Goal: Task Accomplishment & Management: Complete application form

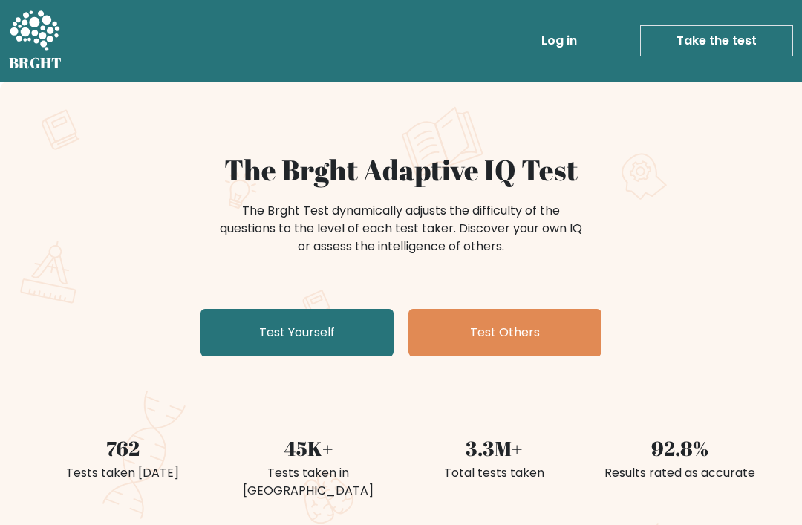
click at [332, 334] on link "Test Yourself" at bounding box center [296, 333] width 193 height 48
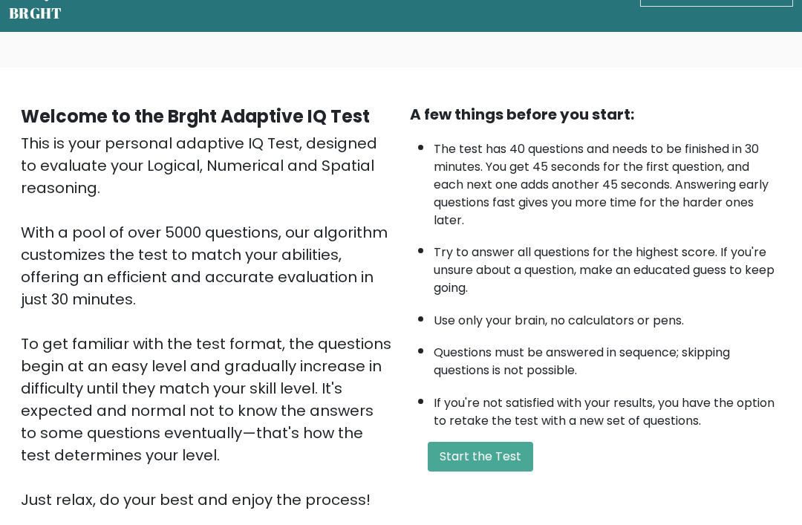
scroll to position [50, 0]
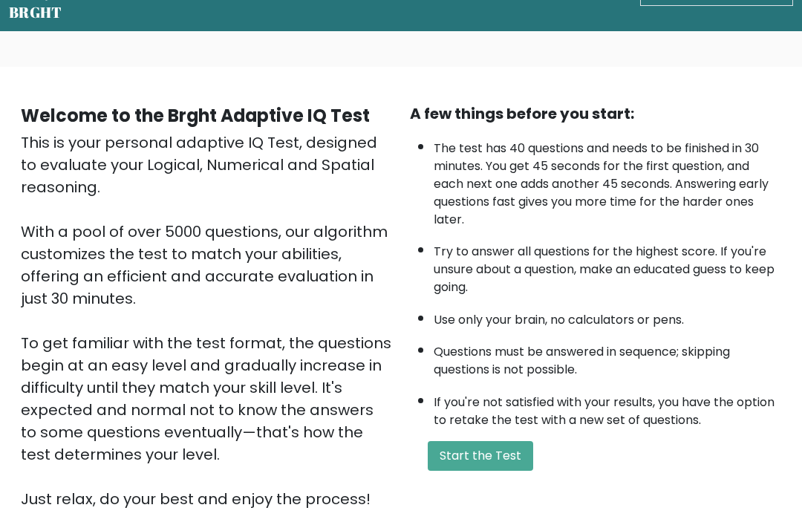
click at [505, 471] on button "Start the Test" at bounding box center [480, 457] width 105 height 30
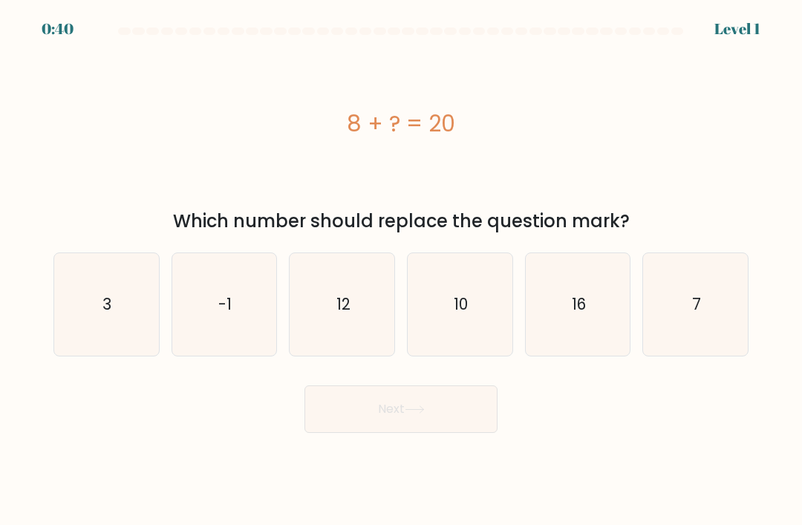
click at [345, 315] on text "12" at bounding box center [343, 304] width 14 height 22
click at [401, 270] on input "c. 12" at bounding box center [401, 266] width 1 height 7
radio input "true"
click at [436, 433] on button "Next" at bounding box center [400, 409] width 193 height 48
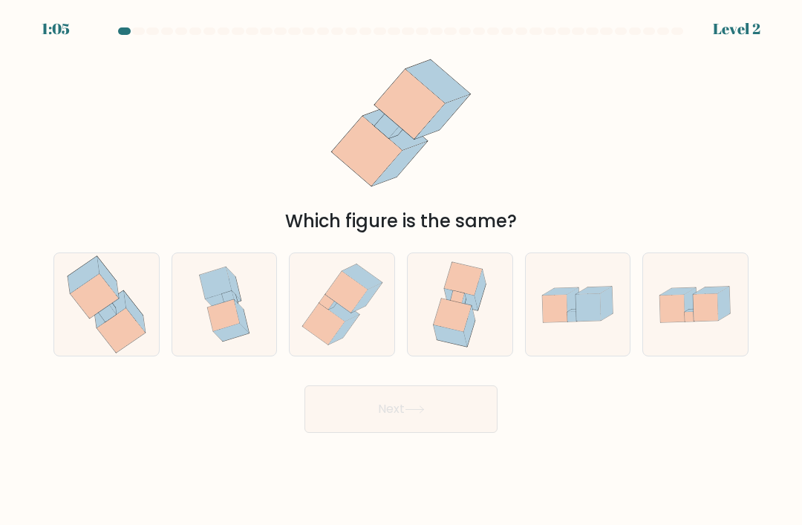
click at [87, 311] on icon at bounding box center [95, 296] width 48 height 45
click at [401, 270] on input "a." at bounding box center [401, 266] width 1 height 7
radio input "true"
click at [462, 425] on button "Next" at bounding box center [400, 409] width 193 height 48
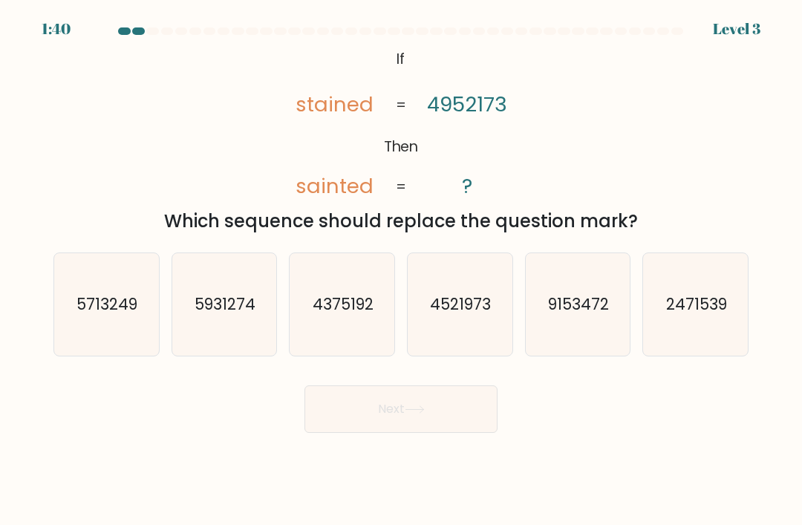
click at [469, 303] on icon "4521973" at bounding box center [459, 304] width 102 height 102
click at [402, 270] on input "d. 4521973" at bounding box center [401, 266] width 1 height 7
radio input "true"
click at [431, 428] on button "Next" at bounding box center [400, 409] width 193 height 48
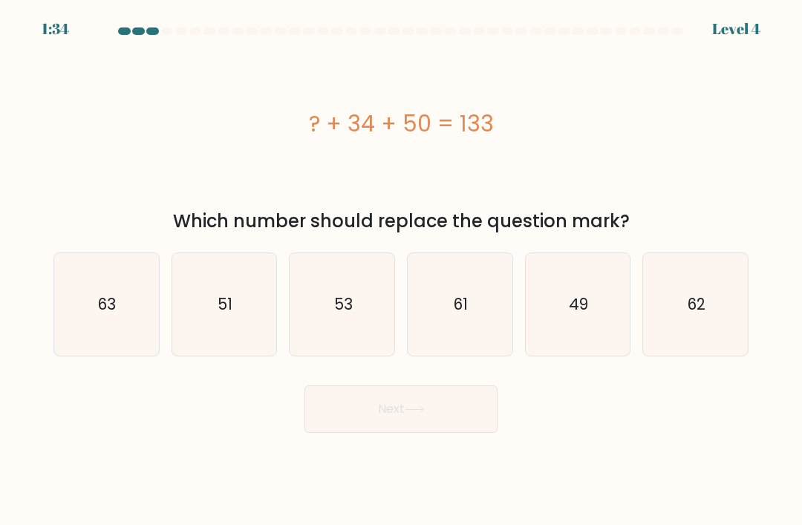
click at [578, 336] on icon "49" at bounding box center [577, 304] width 102 height 102
click at [402, 270] on input "e. 49" at bounding box center [401, 266] width 1 height 7
radio input "true"
click at [450, 423] on button "Next" at bounding box center [400, 409] width 193 height 48
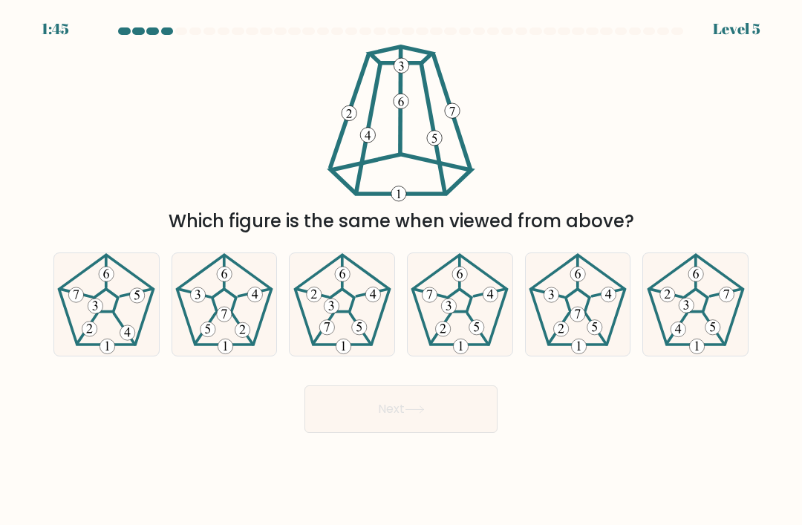
click at [319, 338] on icon at bounding box center [342, 304] width 102 height 102
click at [401, 270] on input "c." at bounding box center [401, 266] width 1 height 7
radio input "true"
click at [680, 309] on icon at bounding box center [695, 304] width 102 height 102
click at [402, 270] on input "f." at bounding box center [401, 266] width 1 height 7
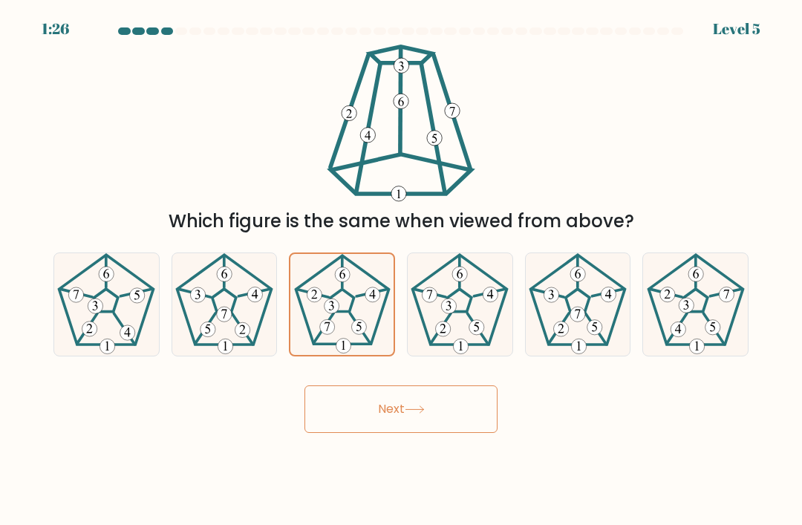
radio input "true"
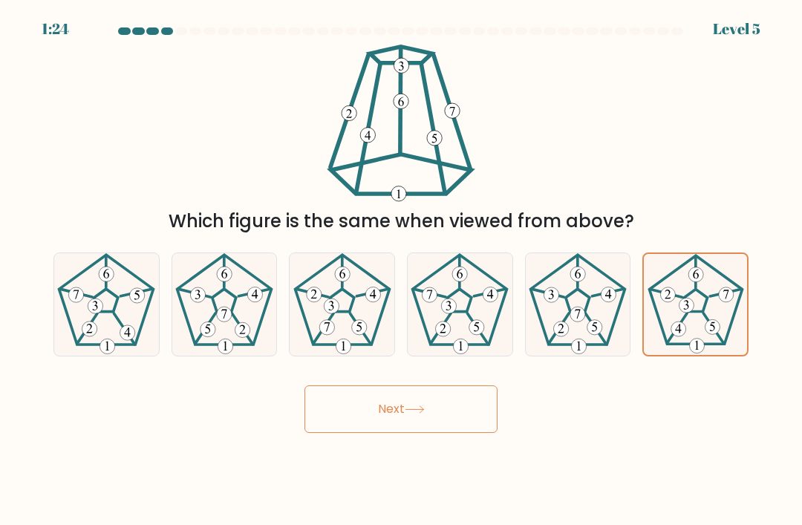
click at [453, 433] on button "Next" at bounding box center [400, 409] width 193 height 48
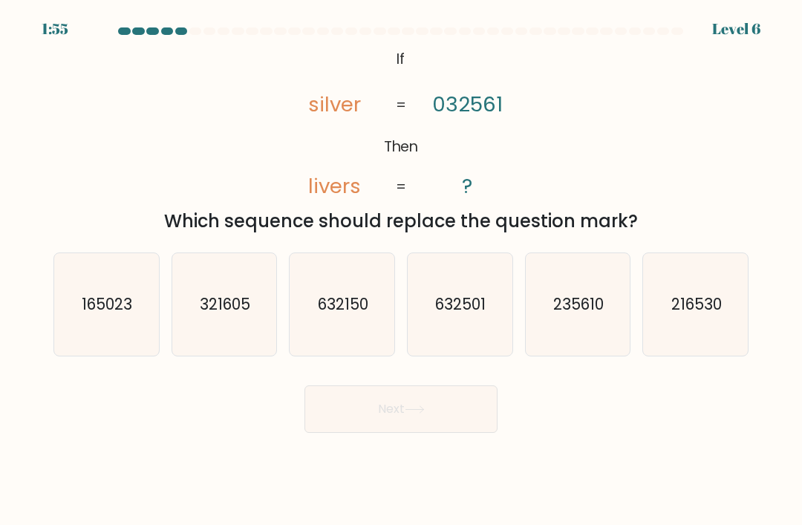
click at [578, 334] on icon "235610" at bounding box center [577, 304] width 102 height 102
click at [402, 270] on input "e. 235610" at bounding box center [401, 266] width 1 height 7
radio input "true"
click at [459, 419] on button "Next" at bounding box center [400, 409] width 193 height 48
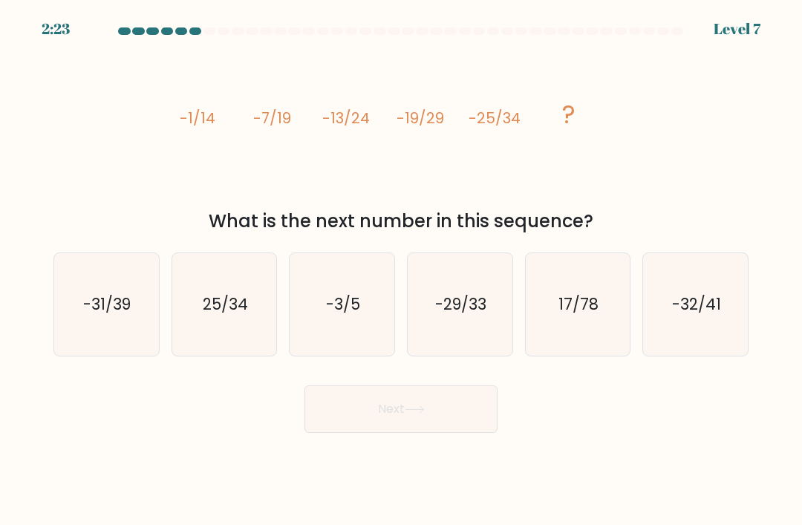
click at [85, 334] on icon "-31/39" at bounding box center [106, 304] width 102 height 102
click at [401, 270] on input "a. -31/39" at bounding box center [401, 266] width 1 height 7
radio input "true"
click at [423, 433] on button "Next" at bounding box center [400, 409] width 193 height 48
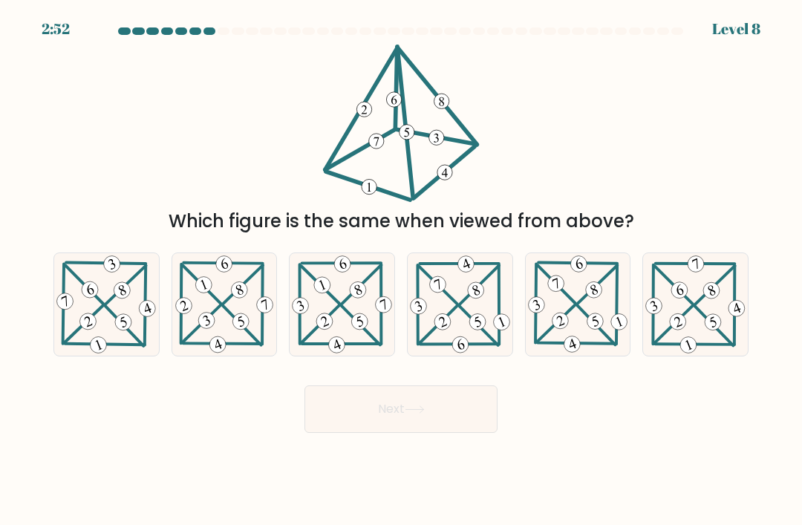
click at [131, 315] on icon at bounding box center [106, 304] width 104 height 102
click at [401, 270] on input "a." at bounding box center [401, 266] width 1 height 7
radio input "true"
click at [91, 323] on icon at bounding box center [106, 304] width 102 height 101
click at [401, 270] on input "a." at bounding box center [401, 266] width 1 height 7
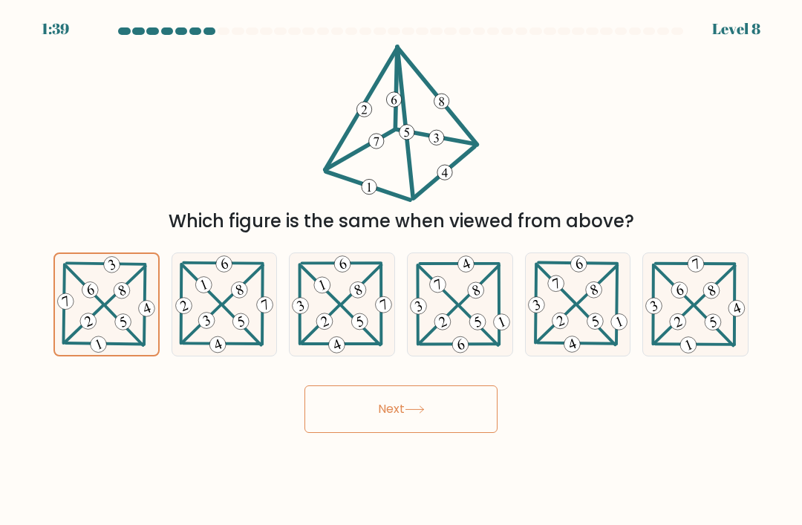
click at [425, 413] on icon at bounding box center [415, 409] width 20 height 8
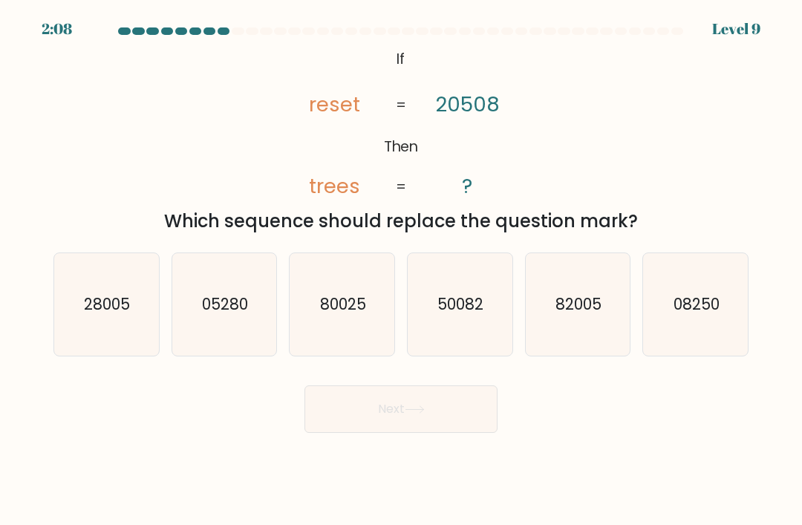
click at [579, 289] on icon "82005" at bounding box center [577, 304] width 102 height 102
click at [402, 270] on input "e. 82005" at bounding box center [401, 266] width 1 height 7
radio input "true"
click at [436, 413] on button "Next" at bounding box center [400, 409] width 193 height 48
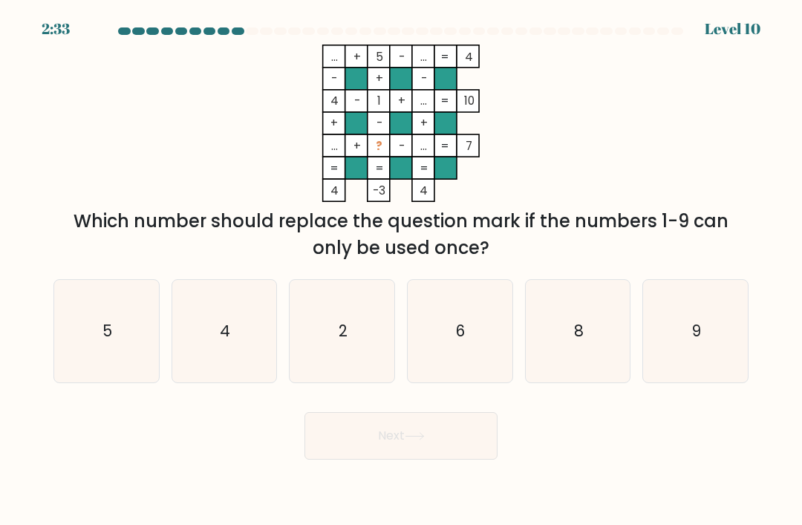
click at [732, 334] on icon "9" at bounding box center [695, 331] width 102 height 102
click at [402, 270] on input "f. 9" at bounding box center [401, 266] width 1 height 7
radio input "true"
click at [462, 445] on button "Next" at bounding box center [400, 436] width 193 height 48
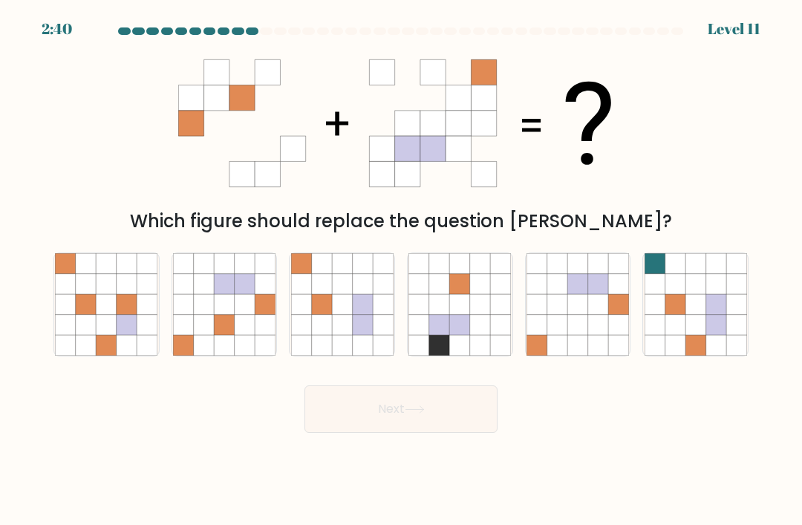
click at [209, 333] on icon at bounding box center [204, 325] width 20 height 20
click at [401, 270] on input "b." at bounding box center [401, 266] width 1 height 7
radio input "true"
click at [450, 424] on button "Next" at bounding box center [400, 409] width 193 height 48
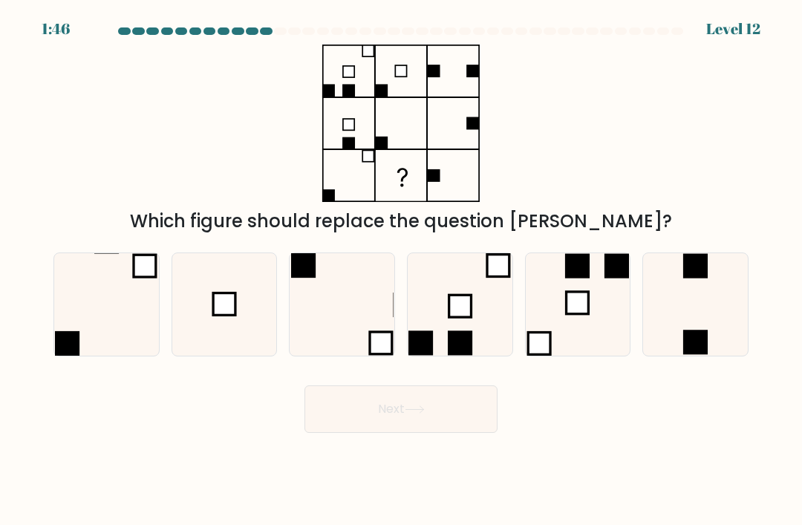
click at [218, 338] on icon at bounding box center [224, 304] width 102 height 102
click at [401, 270] on input "b." at bounding box center [401, 266] width 1 height 7
radio input "true"
click at [690, 350] on rect at bounding box center [695, 342] width 24 height 24
click at [402, 270] on input "f." at bounding box center [401, 266] width 1 height 7
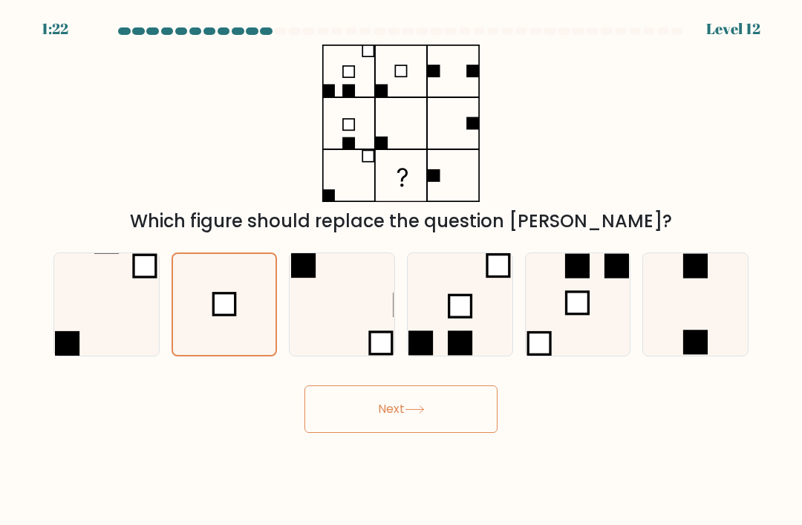
radio input "true"
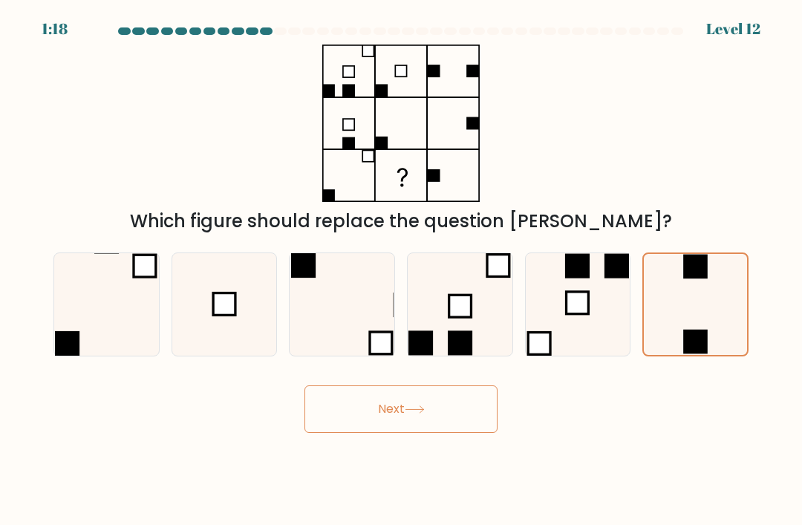
click at [461, 425] on button "Next" at bounding box center [400, 409] width 193 height 48
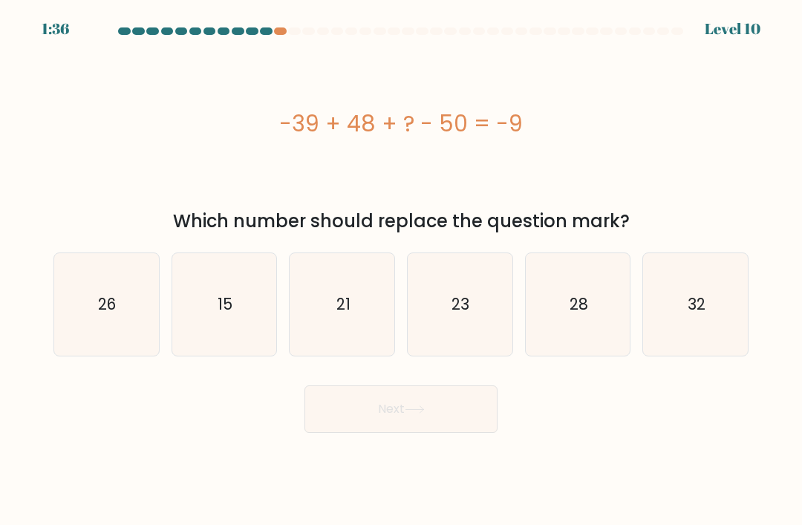
click at [722, 311] on icon "32" at bounding box center [695, 304] width 102 height 102
click at [402, 270] on input "f. 32" at bounding box center [401, 266] width 1 height 7
radio input "true"
click at [467, 433] on button "Next" at bounding box center [400, 409] width 193 height 48
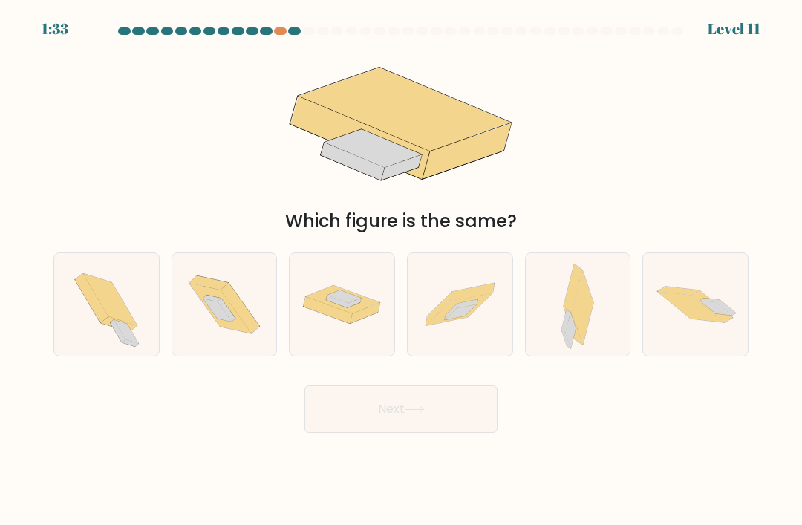
click at [593, 338] on icon at bounding box center [577, 304] width 32 height 102
click at [402, 270] on input "e." at bounding box center [401, 266] width 1 height 7
radio input "true"
click at [473, 411] on button "Next" at bounding box center [400, 409] width 193 height 48
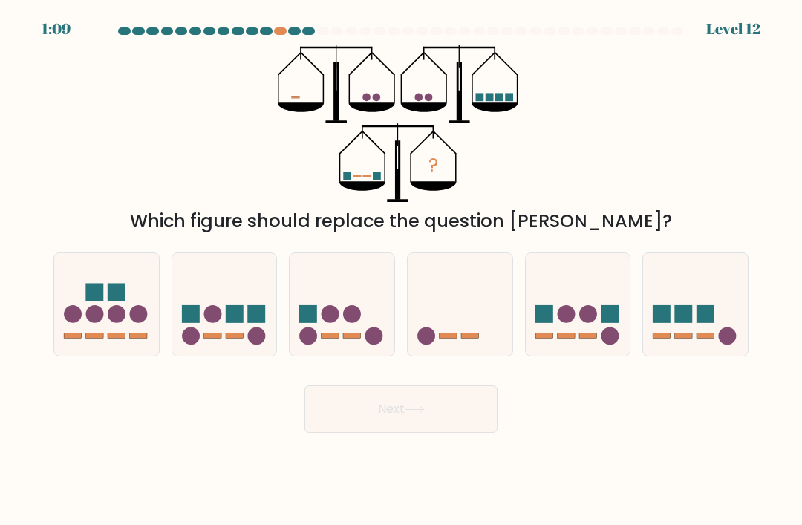
click at [478, 313] on icon at bounding box center [460, 304] width 105 height 87
click at [402, 270] on input "d." at bounding box center [401, 266] width 1 height 7
radio input "true"
click at [353, 426] on button "Next" at bounding box center [400, 409] width 193 height 48
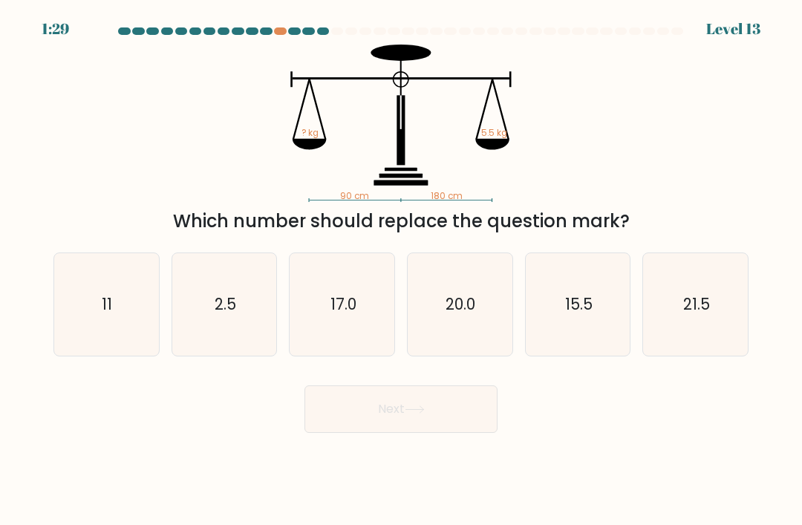
click at [79, 356] on icon "11" at bounding box center [106, 304] width 102 height 102
click at [401, 270] on input "a. 11" at bounding box center [401, 266] width 1 height 7
radio input "true"
click at [462, 433] on button "Next" at bounding box center [400, 409] width 193 height 48
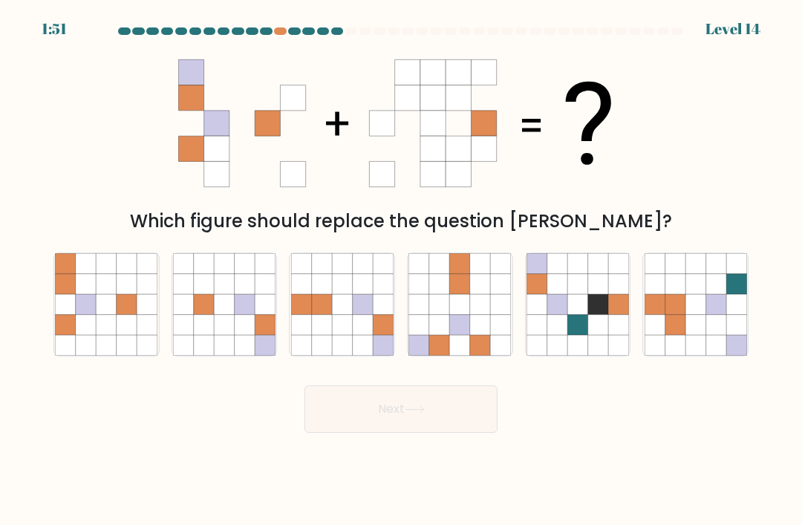
click at [472, 335] on icon at bounding box center [480, 325] width 20 height 20
click at [402, 270] on input "d." at bounding box center [401, 266] width 1 height 7
radio input "true"
click at [465, 425] on button "Next" at bounding box center [400, 409] width 193 height 48
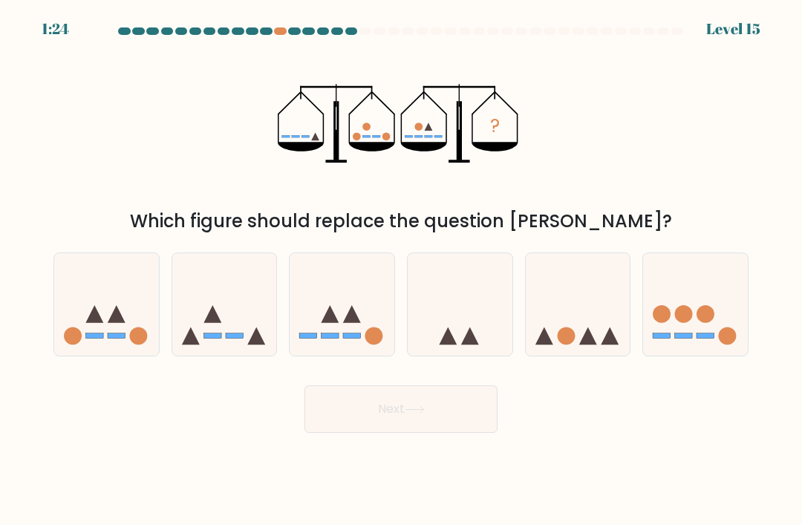
click at [707, 294] on icon at bounding box center [695, 304] width 105 height 87
click at [402, 270] on input "f." at bounding box center [401, 266] width 1 height 7
radio input "true"
click at [439, 422] on button "Next" at bounding box center [400, 409] width 193 height 48
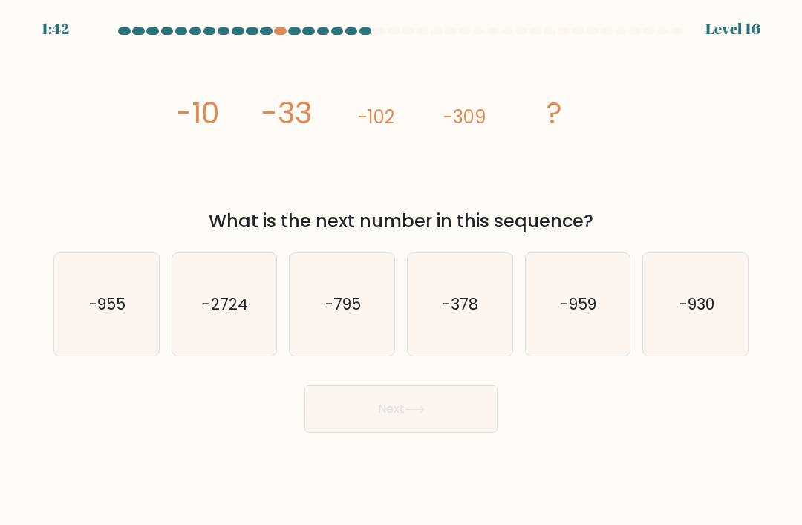
click at [715, 336] on icon "-930" at bounding box center [695, 304] width 102 height 102
click at [402, 270] on input "f. -930" at bounding box center [401, 266] width 1 height 7
radio input "true"
click at [442, 433] on button "Next" at bounding box center [400, 409] width 193 height 48
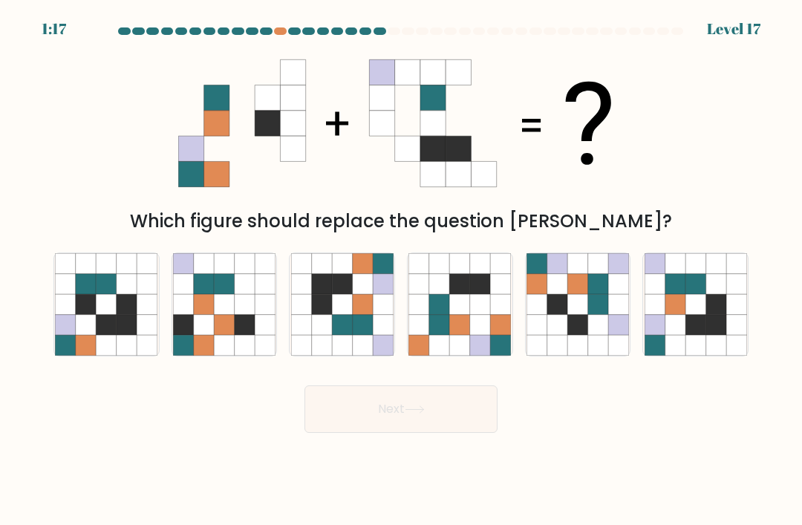
click at [328, 332] on icon at bounding box center [321, 325] width 20 height 20
click at [401, 270] on input "c." at bounding box center [401, 266] width 1 height 7
radio input "true"
click at [438, 431] on button "Next" at bounding box center [400, 409] width 193 height 48
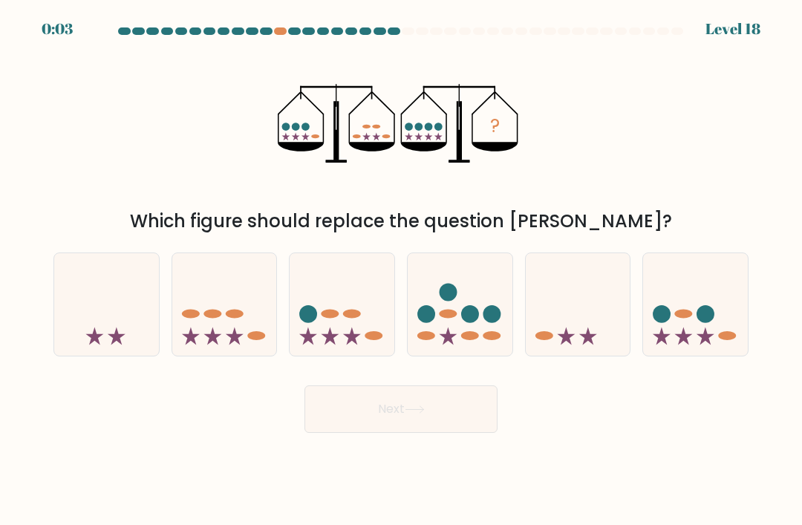
click at [462, 323] on circle at bounding box center [470, 314] width 18 height 18
click at [402, 270] on input "d." at bounding box center [401, 266] width 1 height 7
radio input "true"
click at [464, 431] on button "Next" at bounding box center [400, 409] width 193 height 48
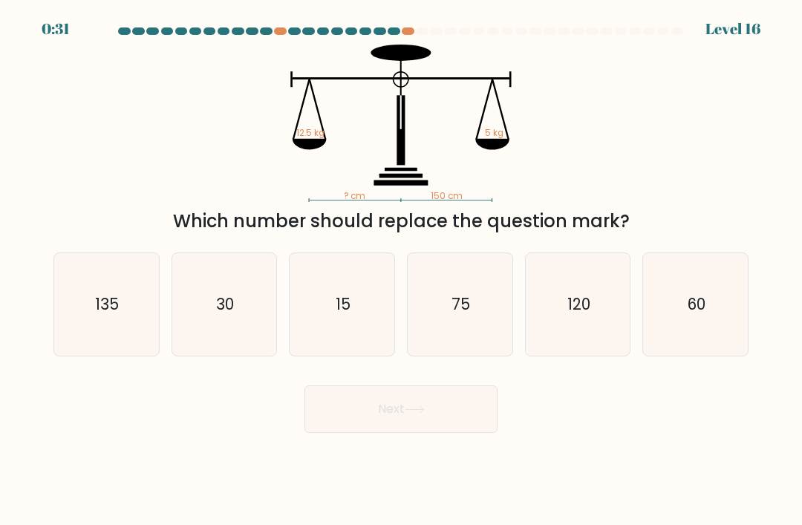
click at [719, 345] on icon "60" at bounding box center [695, 304] width 102 height 102
click at [402, 270] on input "f. 60" at bounding box center [401, 266] width 1 height 7
radio input "true"
click at [437, 428] on button "Next" at bounding box center [400, 409] width 193 height 48
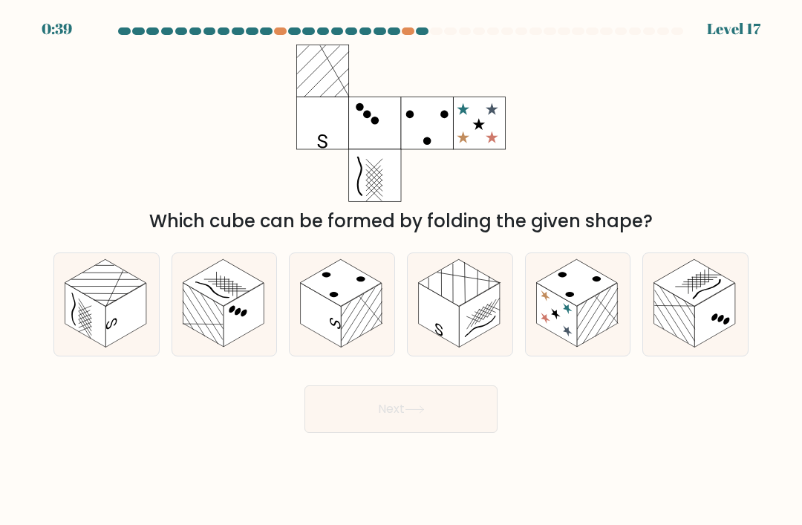
click at [480, 306] on rect at bounding box center [458, 282] width 81 height 47
click at [402, 270] on input "d." at bounding box center [401, 266] width 1 height 7
radio input "true"
click at [463, 432] on button "Next" at bounding box center [400, 409] width 193 height 48
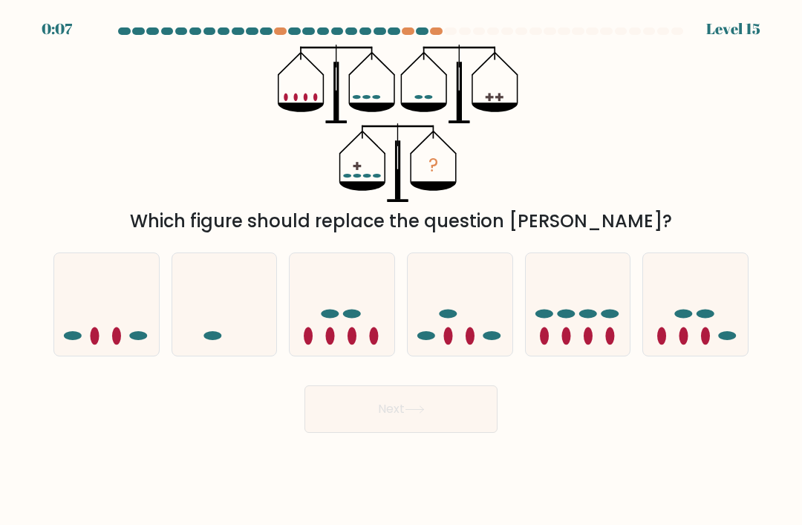
click at [699, 318] on ellipse at bounding box center [705, 314] width 18 height 9
click at [402, 270] on input "f." at bounding box center [401, 266] width 1 height 7
radio input "true"
click at [441, 414] on button "Next" at bounding box center [400, 409] width 193 height 48
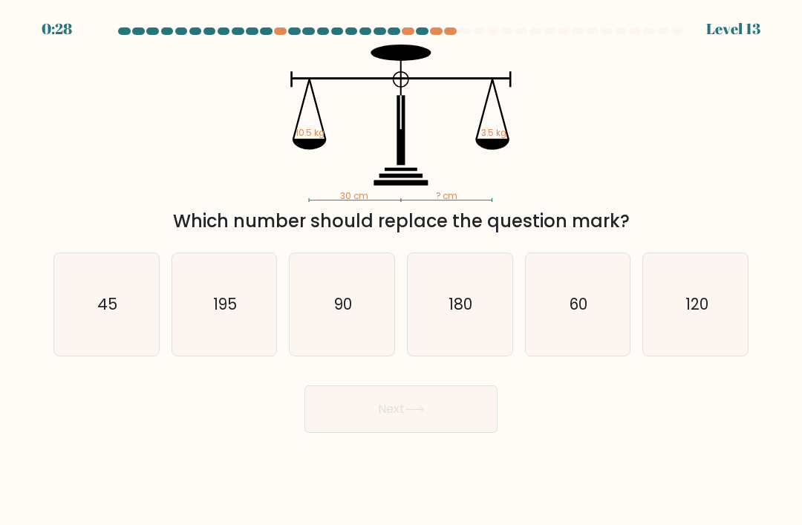
click at [344, 312] on text "90" at bounding box center [343, 304] width 18 height 22
click at [401, 270] on input "c. 90" at bounding box center [401, 266] width 1 height 7
radio input "true"
click at [436, 430] on button "Next" at bounding box center [400, 409] width 193 height 48
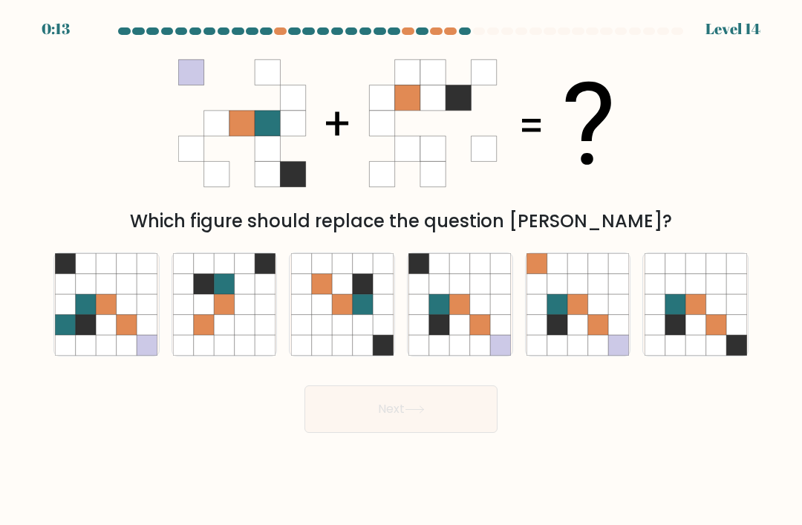
click at [470, 294] on icon at bounding box center [480, 284] width 20 height 20
click at [402, 270] on input "d." at bounding box center [401, 266] width 1 height 7
radio input "true"
click at [454, 427] on button "Next" at bounding box center [400, 409] width 193 height 48
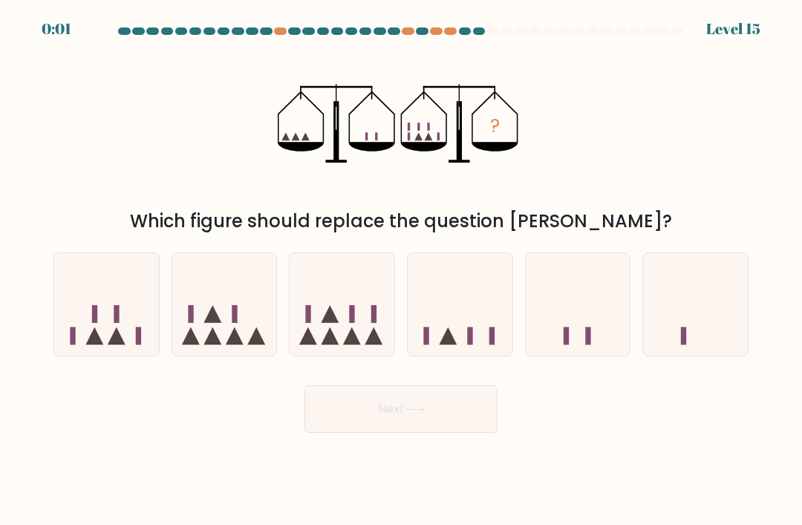
click at [241, 334] on icon at bounding box center [224, 304] width 105 height 87
click at [401, 270] on input "b." at bounding box center [401, 266] width 1 height 7
radio input "true"
click at [401, 424] on button "Next" at bounding box center [400, 409] width 193 height 48
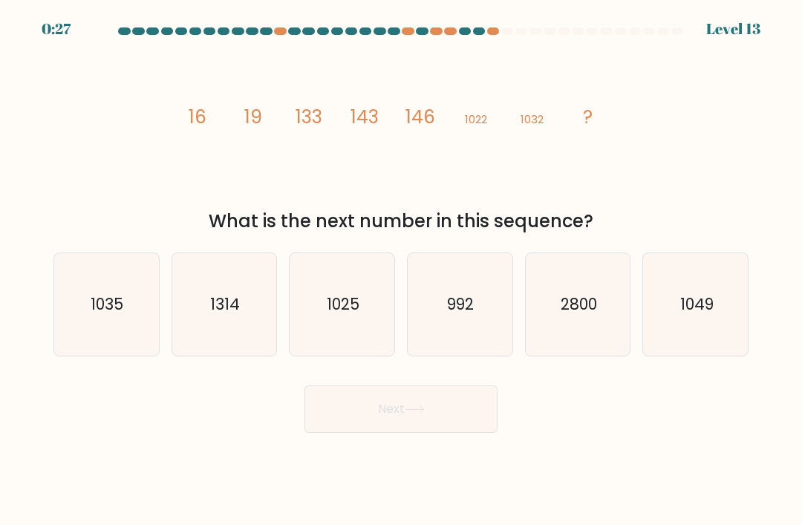
click at [79, 332] on icon "1035" at bounding box center [106, 304] width 102 height 102
click at [401, 270] on input "a. 1035" at bounding box center [401, 266] width 1 height 7
radio input "true"
click at [446, 427] on button "Next" at bounding box center [400, 409] width 193 height 48
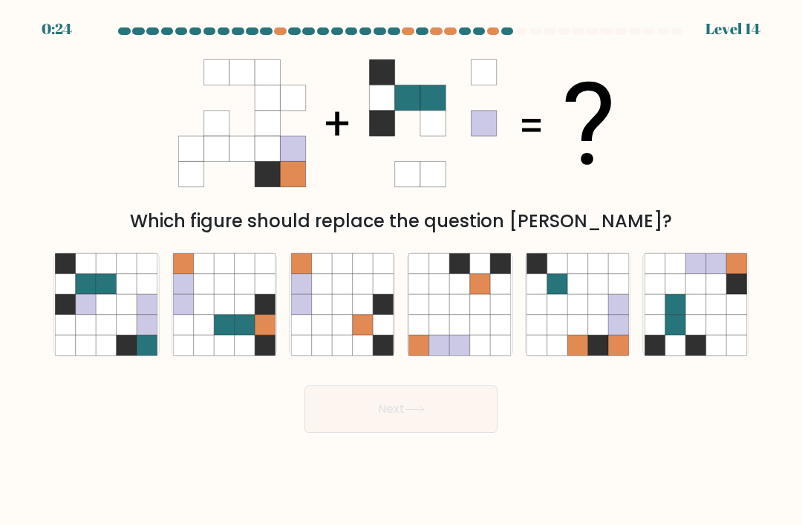
click at [726, 335] on icon at bounding box center [736, 325] width 20 height 20
click at [402, 270] on input "f." at bounding box center [401, 266] width 1 height 7
radio input "true"
click at [469, 421] on button "Next" at bounding box center [400, 409] width 193 height 48
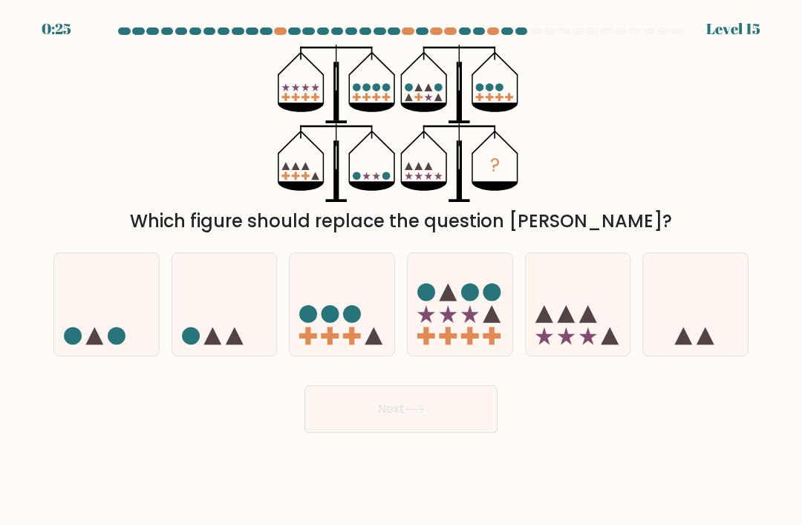
click at [465, 321] on icon at bounding box center [460, 304] width 105 height 87
click at [402, 270] on input "d." at bounding box center [401, 266] width 1 height 7
radio input "true"
click at [363, 348] on icon at bounding box center [341, 304] width 105 height 87
click at [401, 270] on input "c." at bounding box center [401, 266] width 1 height 7
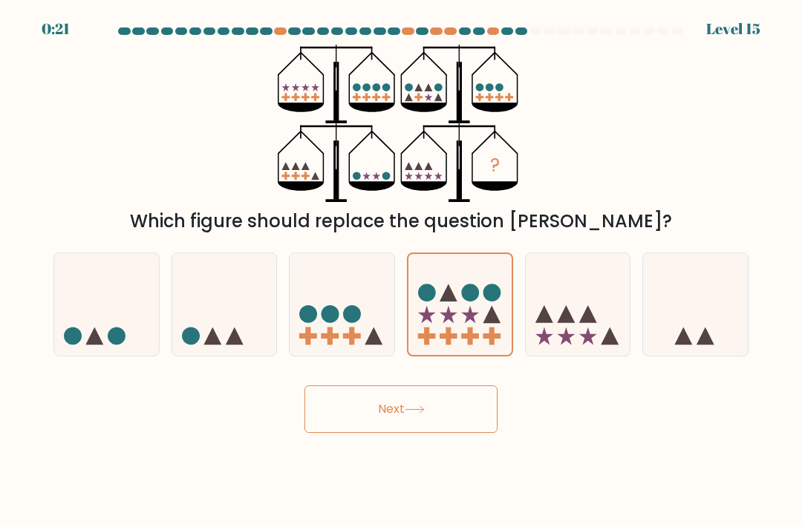
radio input "true"
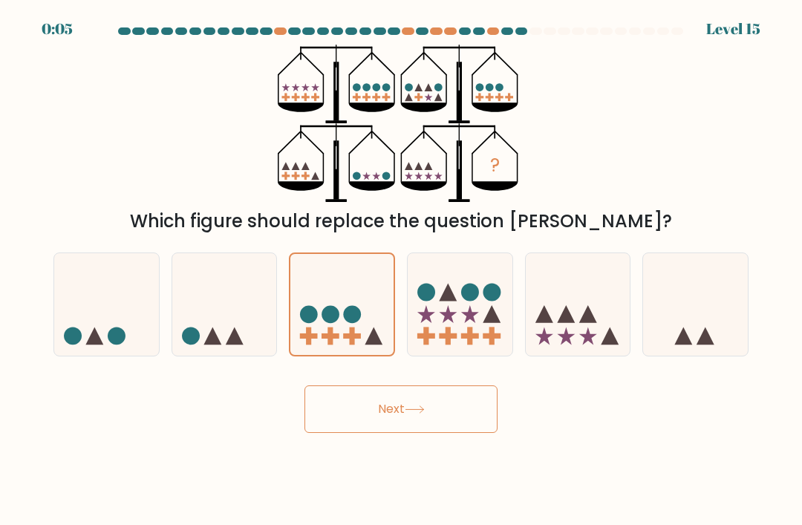
click at [463, 424] on button "Next" at bounding box center [400, 409] width 193 height 48
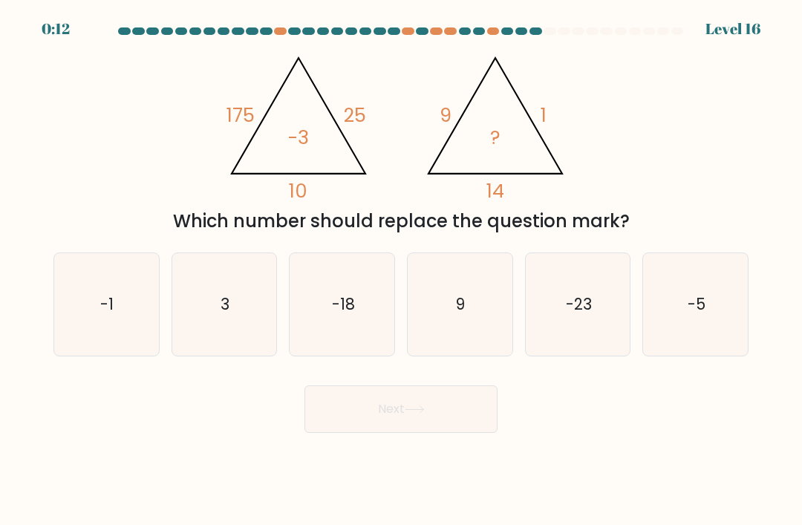
click at [473, 330] on icon "9" at bounding box center [459, 304] width 102 height 102
click at [402, 270] on input "d. 9" at bounding box center [401, 266] width 1 height 7
radio input "true"
click at [718, 328] on icon "-5" at bounding box center [695, 304] width 102 height 102
click at [402, 270] on input "f. -5" at bounding box center [401, 266] width 1 height 7
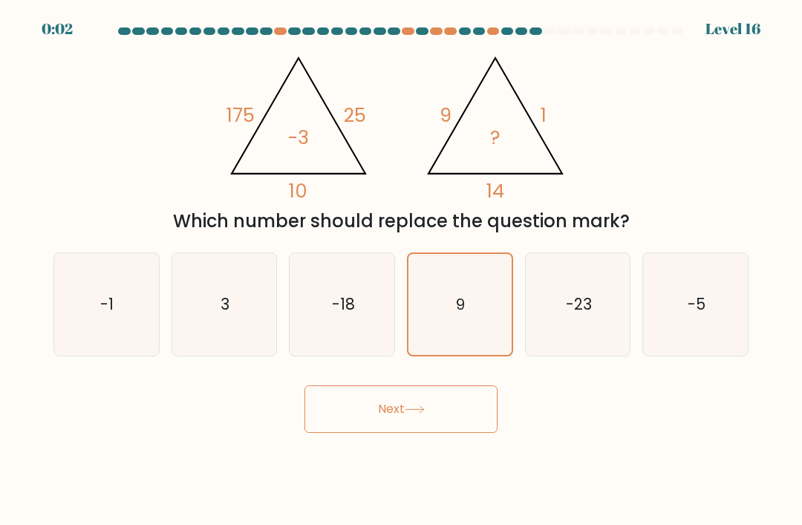
radio input "true"
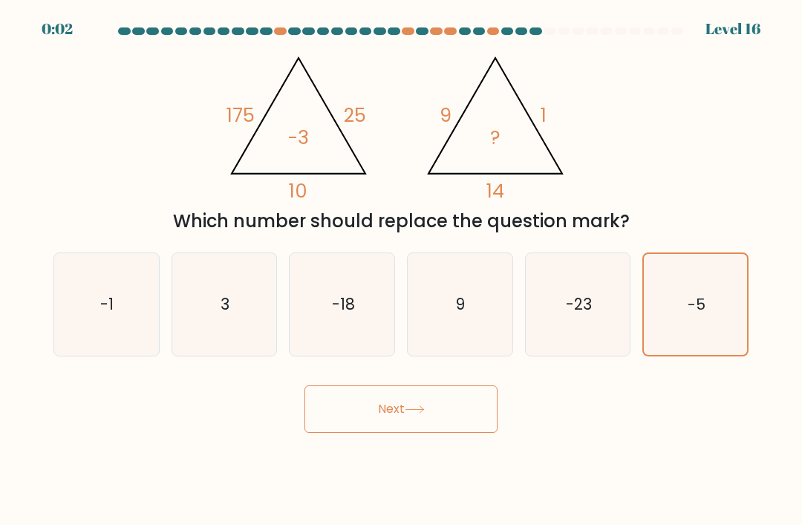
click at [468, 431] on button "Next" at bounding box center [400, 409] width 193 height 48
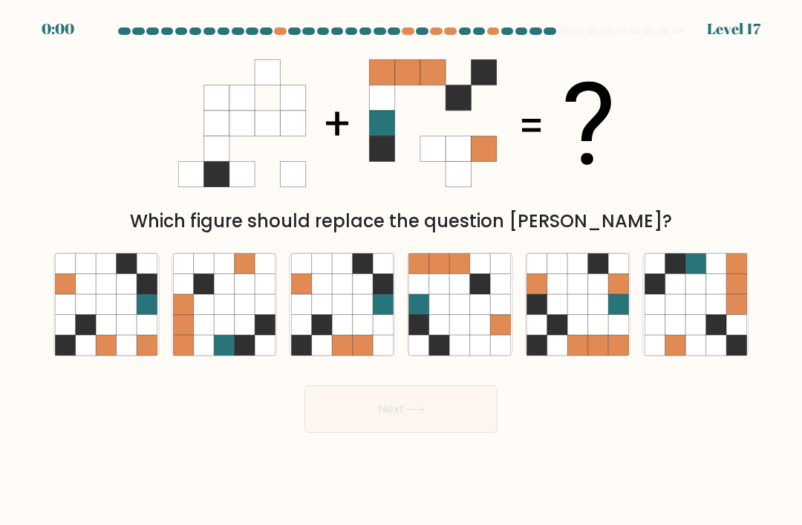
click at [589, 335] on icon at bounding box center [598, 325] width 20 height 20
click at [402, 270] on input "e." at bounding box center [401, 266] width 1 height 7
radio input "true"
click at [373, 433] on div "Next" at bounding box center [401, 403] width 713 height 59
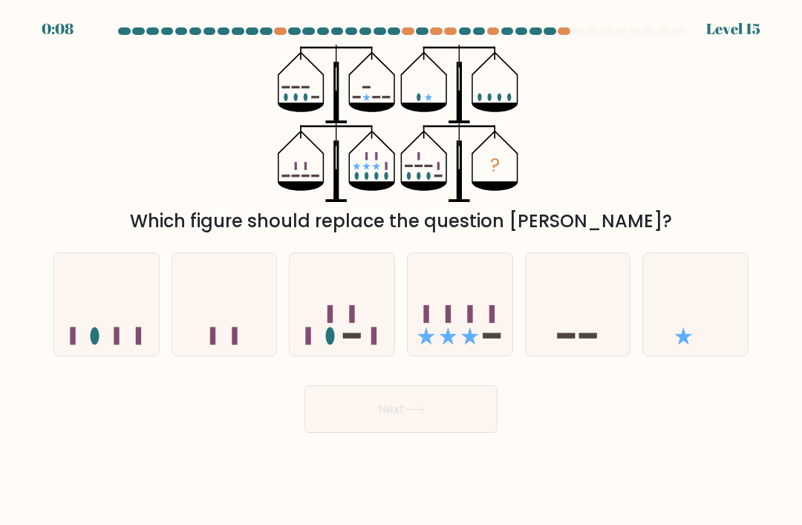
click at [453, 304] on icon at bounding box center [460, 304] width 105 height 87
click at [402, 270] on input "d." at bounding box center [401, 266] width 1 height 7
radio input "true"
click at [452, 433] on button "Next" at bounding box center [400, 409] width 193 height 48
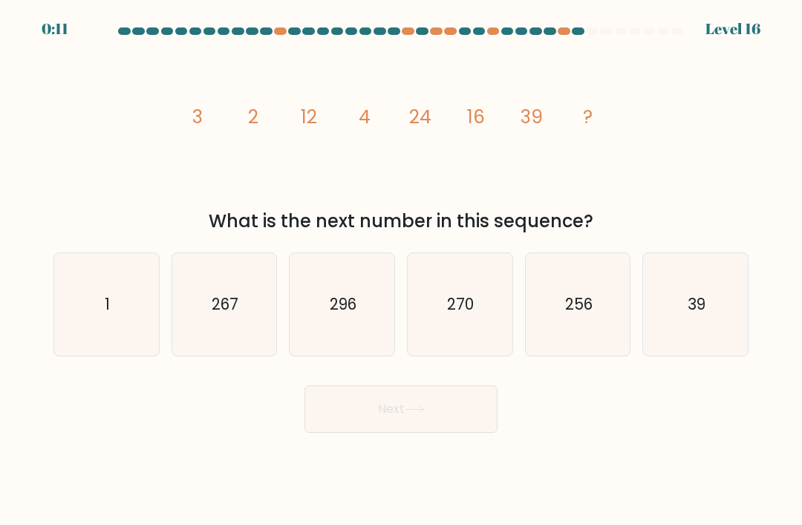
click at [580, 315] on text "256" at bounding box center [578, 304] width 27 height 22
click at [402, 270] on input "e. 256" at bounding box center [401, 266] width 1 height 7
radio input "true"
click at [468, 412] on button "Next" at bounding box center [400, 409] width 193 height 48
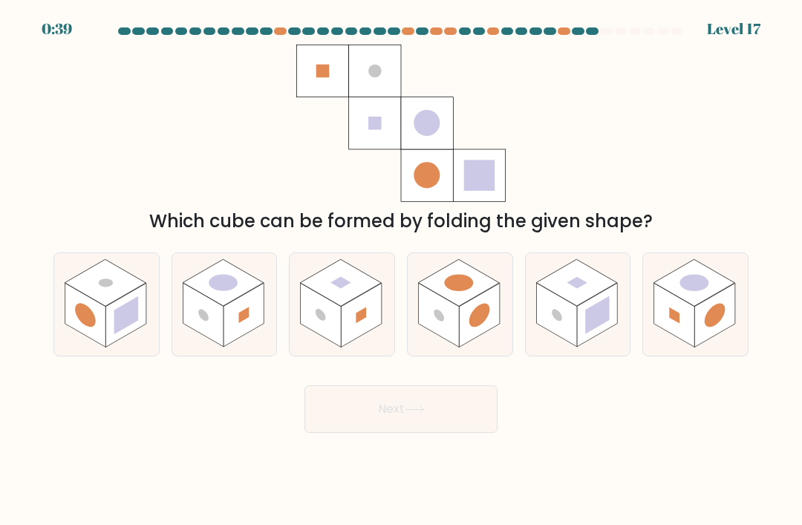
click at [348, 284] on rect at bounding box center [341, 282] width 81 height 47
click at [401, 270] on input "c." at bounding box center [401, 266] width 1 height 7
radio input "true"
click at [438, 410] on button "Next" at bounding box center [400, 409] width 193 height 48
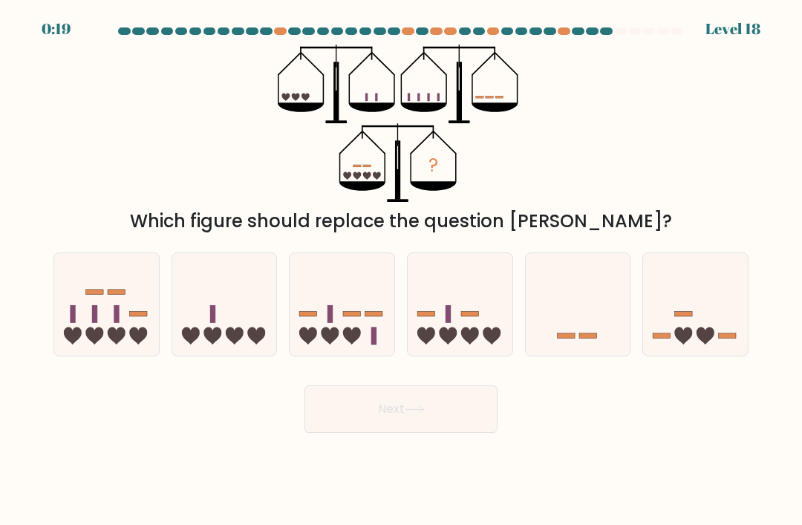
click at [359, 322] on icon at bounding box center [341, 304] width 105 height 87
click at [401, 270] on input "c." at bounding box center [401, 266] width 1 height 7
radio input "true"
click at [473, 422] on button "Next" at bounding box center [400, 409] width 193 height 48
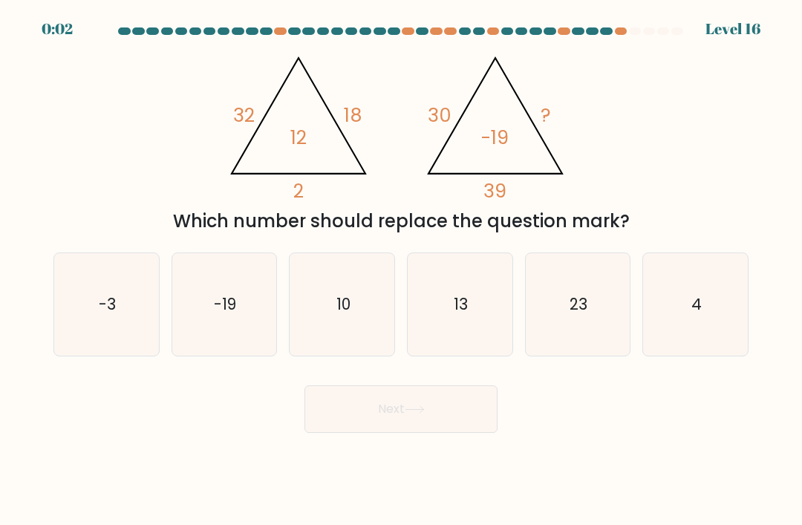
click at [413, 413] on icon at bounding box center [415, 409] width 20 height 8
click at [491, 282] on icon "13" at bounding box center [459, 304] width 102 height 102
click at [402, 270] on input "d. 13" at bounding box center [401, 266] width 1 height 7
radio input "true"
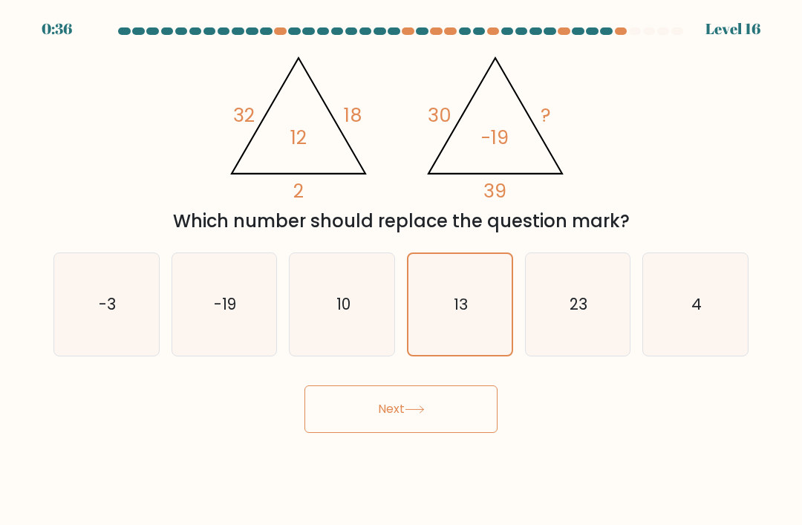
click at [462, 388] on button "Next" at bounding box center [400, 409] width 193 height 48
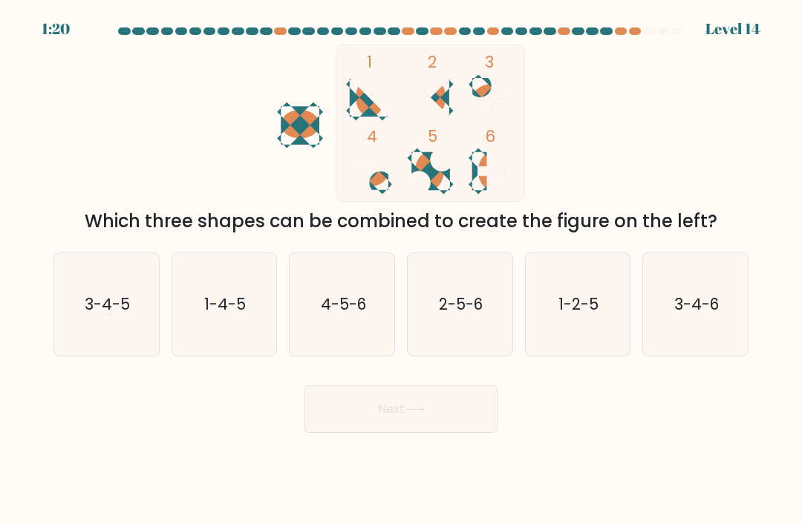
scroll to position [0, 0]
click at [593, 298] on icon "1-2-5" at bounding box center [577, 304] width 102 height 102
click at [402, 270] on input "e. 1-2-5" at bounding box center [401, 266] width 1 height 7
radio input "true"
click at [469, 427] on button "Next" at bounding box center [400, 409] width 193 height 48
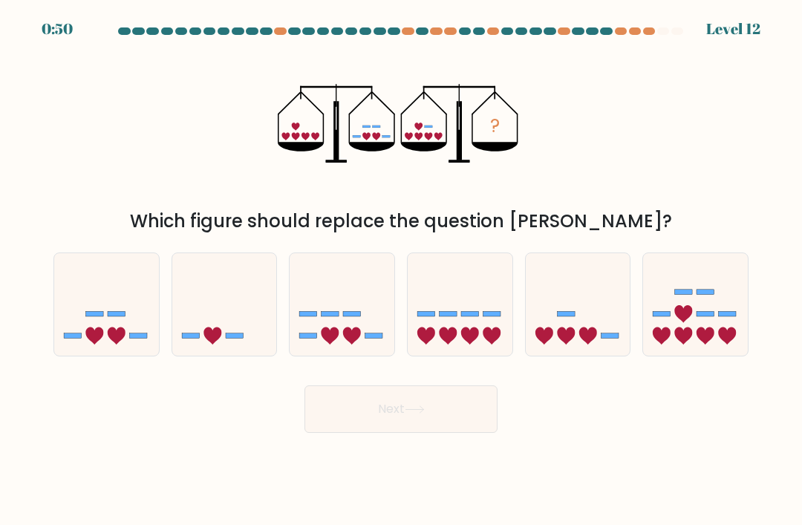
click at [599, 315] on icon at bounding box center [578, 304] width 105 height 87
click at [402, 270] on input "e." at bounding box center [401, 266] width 1 height 7
radio input "true"
click at [455, 429] on button "Next" at bounding box center [400, 409] width 193 height 48
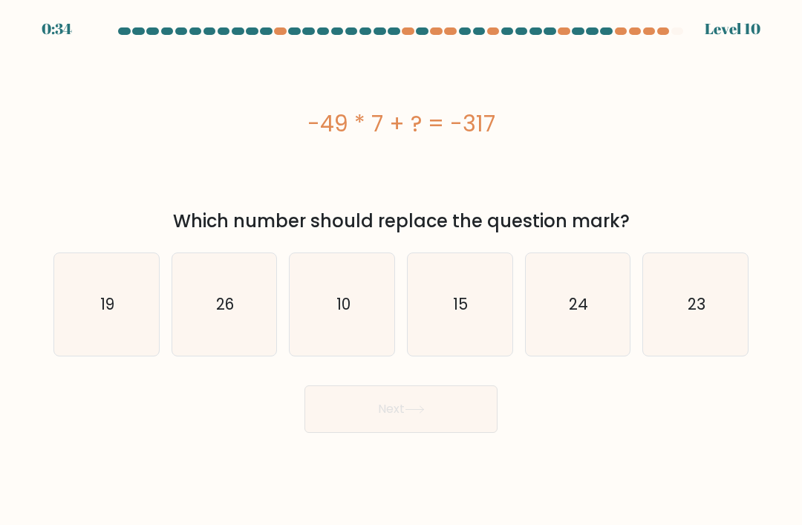
click at [255, 292] on icon "26" at bounding box center [224, 304] width 102 height 102
click at [401, 270] on input "b. 26" at bounding box center [401, 266] width 1 height 7
radio input "true"
click at [439, 433] on button "Next" at bounding box center [400, 409] width 193 height 48
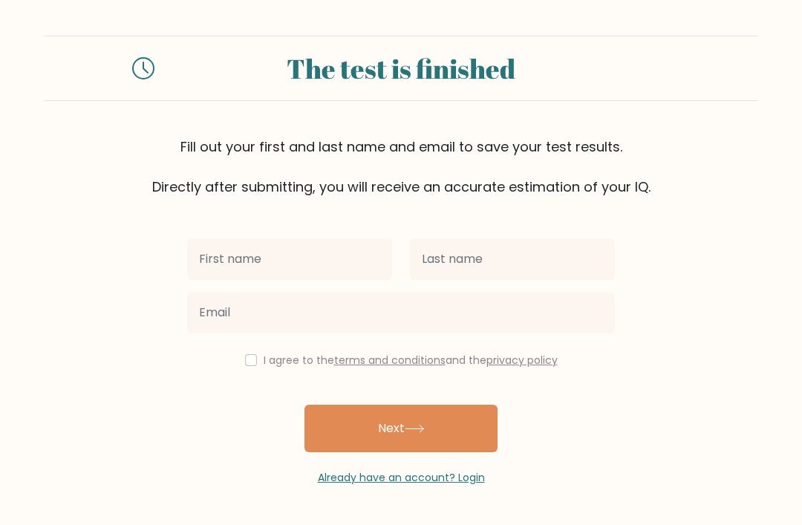
click at [333, 250] on input "text" at bounding box center [289, 259] width 205 height 42
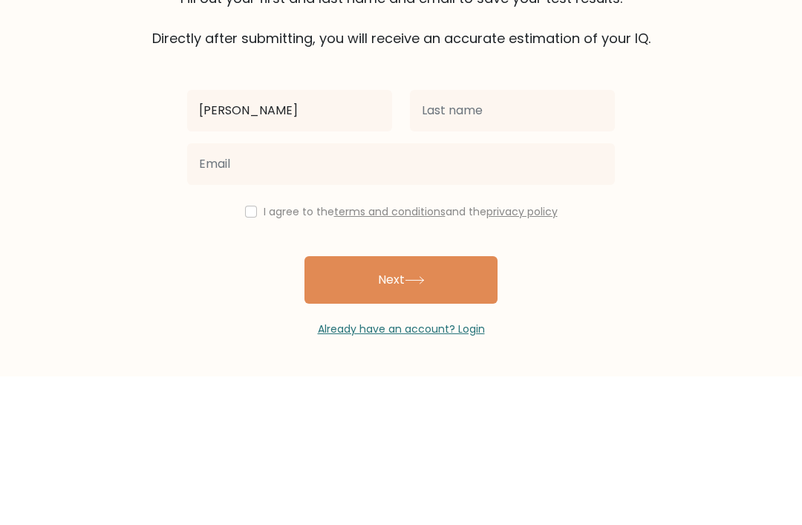
type input "[PERSON_NAME]"
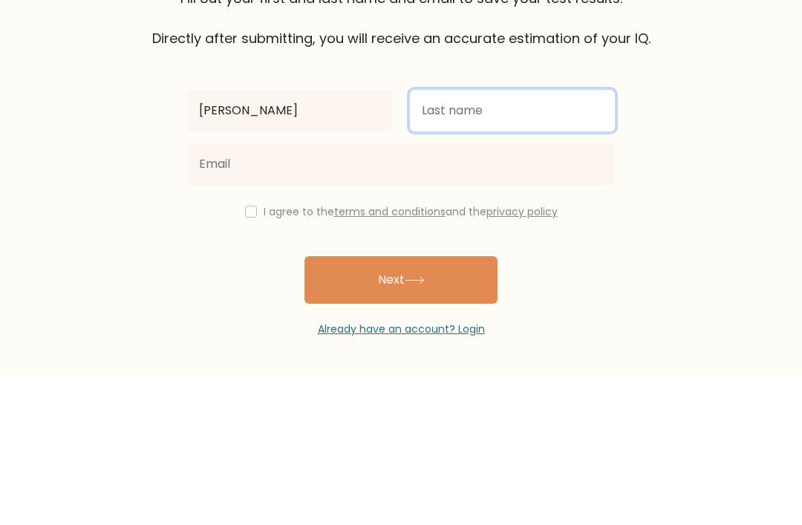
click at [511, 238] on input "text" at bounding box center [512, 259] width 205 height 42
type input "Mostafa"
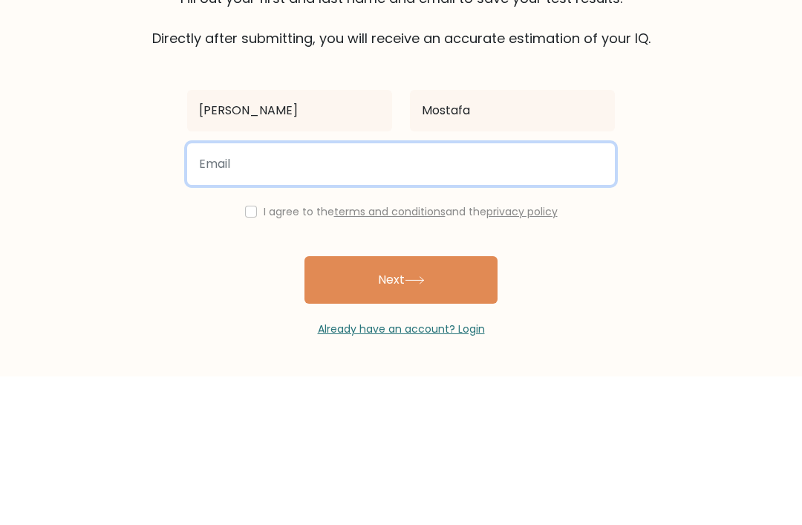
click at [464, 292] on input "email" at bounding box center [401, 313] width 428 height 42
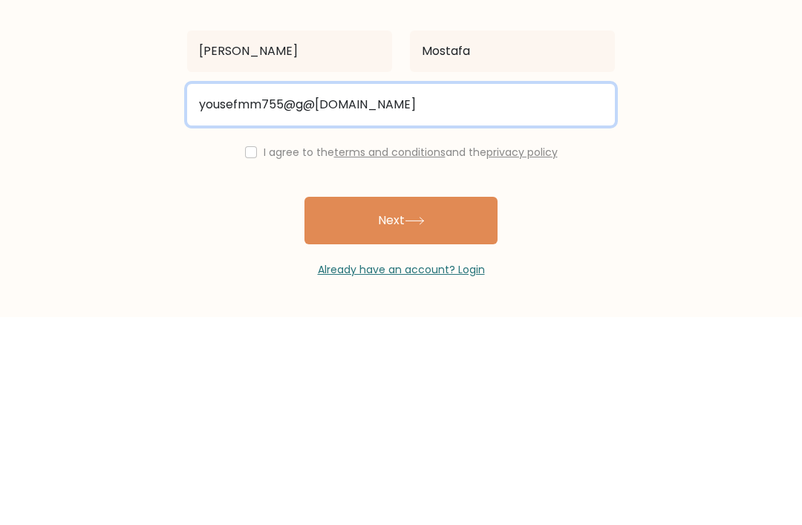
click at [315, 292] on input "yousefmm755@g@ail.com" at bounding box center [401, 313] width 428 height 42
type input "yousefmm755@gmail.com"
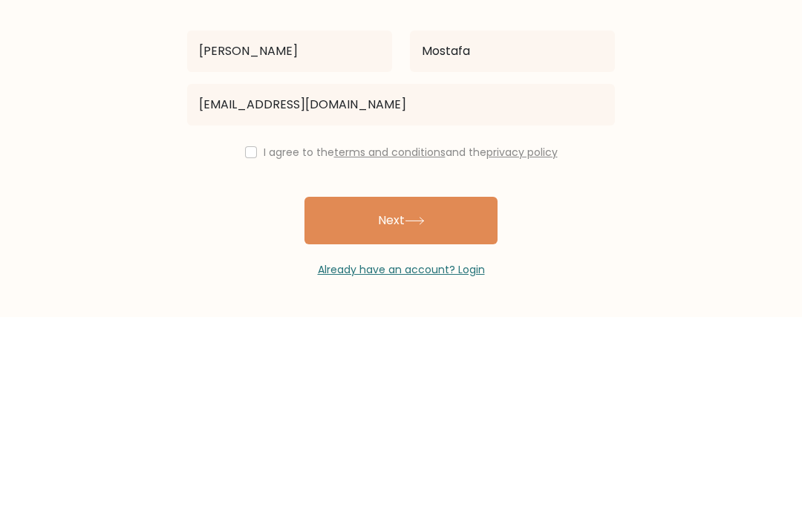
click at [252, 354] on input "checkbox" at bounding box center [251, 360] width 12 height 12
checkbox input "true"
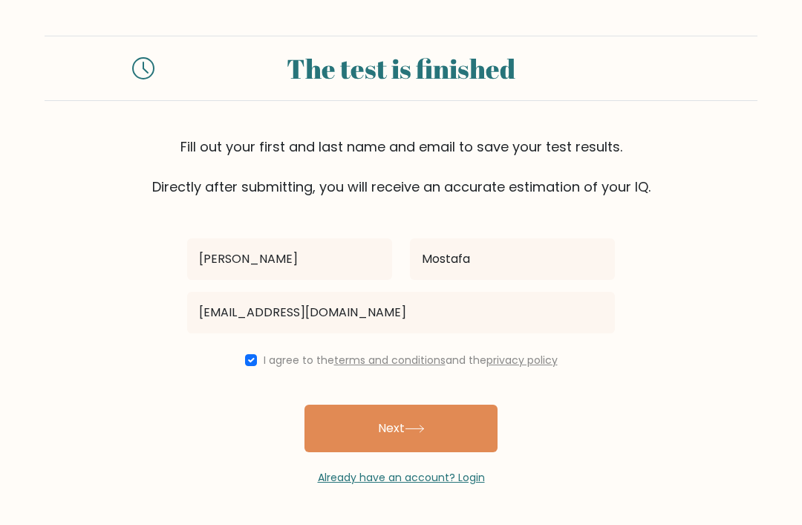
click at [452, 405] on button "Next" at bounding box center [400, 429] width 193 height 48
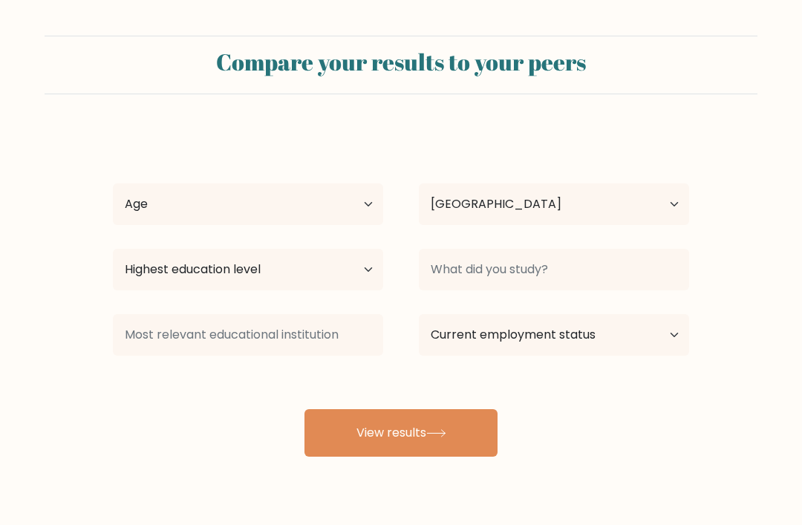
select select "EG"
click at [335, 207] on select "Age Under [DEMOGRAPHIC_DATA] [DEMOGRAPHIC_DATA] [DEMOGRAPHIC_DATA] [DEMOGRAPHIC…" at bounding box center [248, 204] width 270 height 42
select select "25_34"
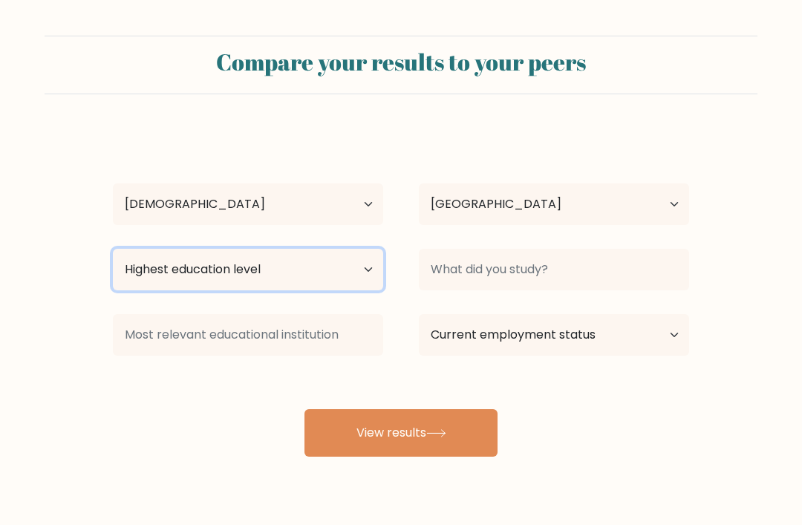
click at [324, 277] on select "Highest education level No schooling Primary Lower Secondary Upper Secondary Oc…" at bounding box center [248, 270] width 270 height 42
click at [310, 278] on select "Highest education level No schooling Primary Lower Secondary Upper Secondary Oc…" at bounding box center [248, 270] width 270 height 42
select select "bachelors_degree"
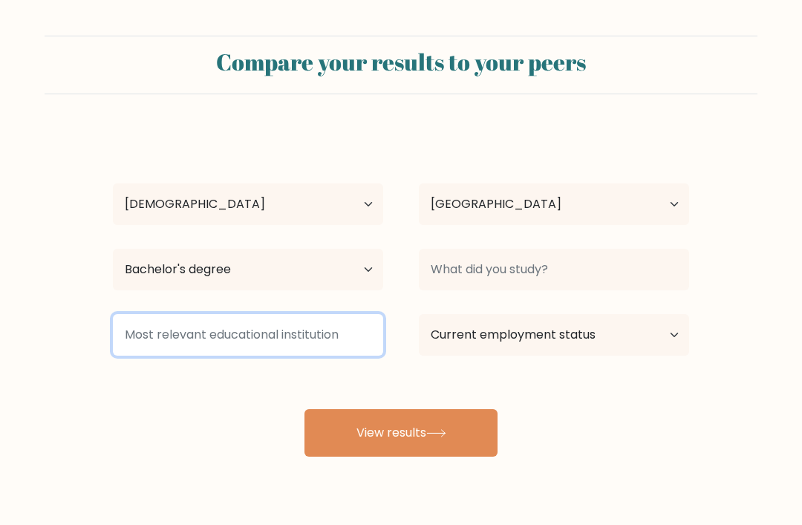
click at [316, 338] on input at bounding box center [248, 335] width 270 height 42
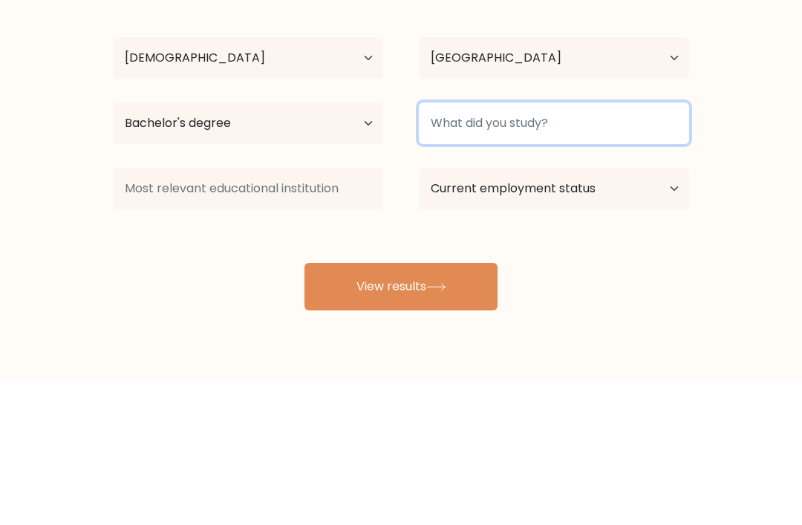
click at [635, 249] on input at bounding box center [554, 270] width 270 height 42
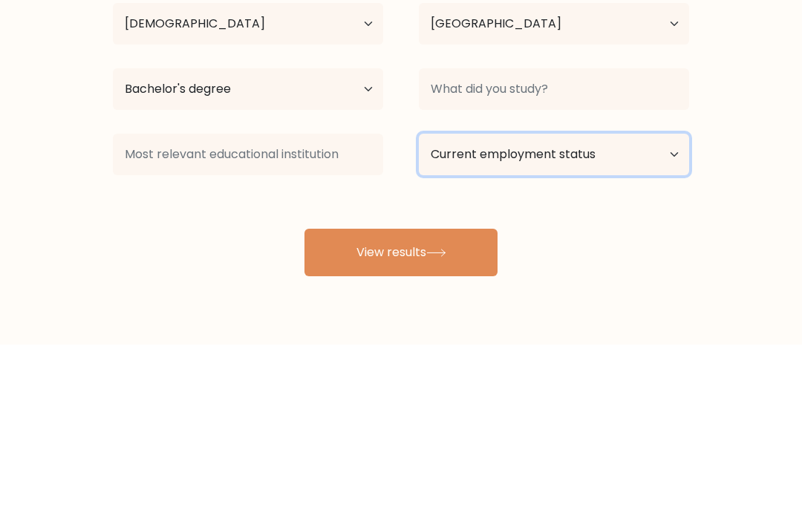
click at [661, 314] on select "Current employment status Employed Student Retired Other / prefer not to answer" at bounding box center [554, 335] width 270 height 42
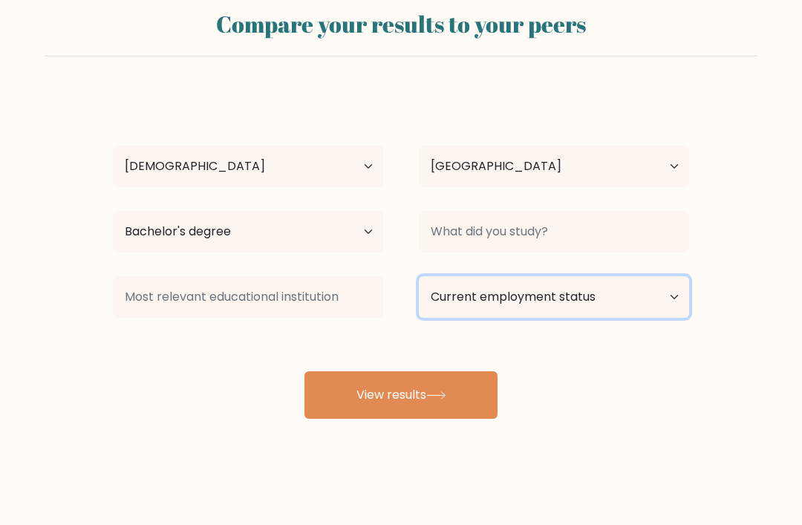
select select "other"
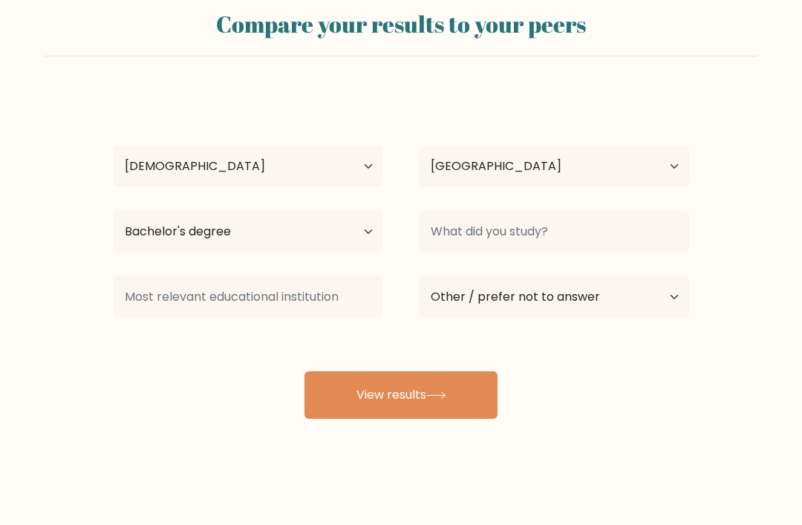
click at [461, 405] on button "View results" at bounding box center [400, 395] width 193 height 48
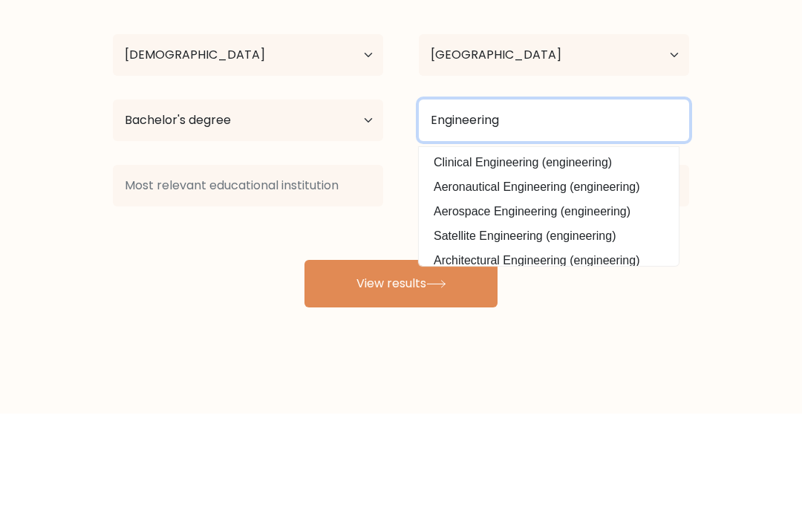
type input "Engineering"
click at [401, 371] on button "View results" at bounding box center [400, 395] width 193 height 48
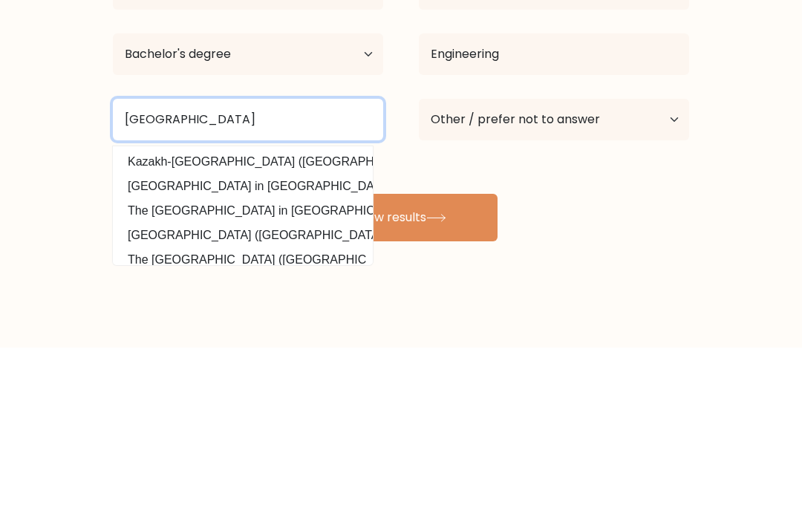
type input "British University"
click at [401, 371] on button "View results" at bounding box center [400, 395] width 193 height 48
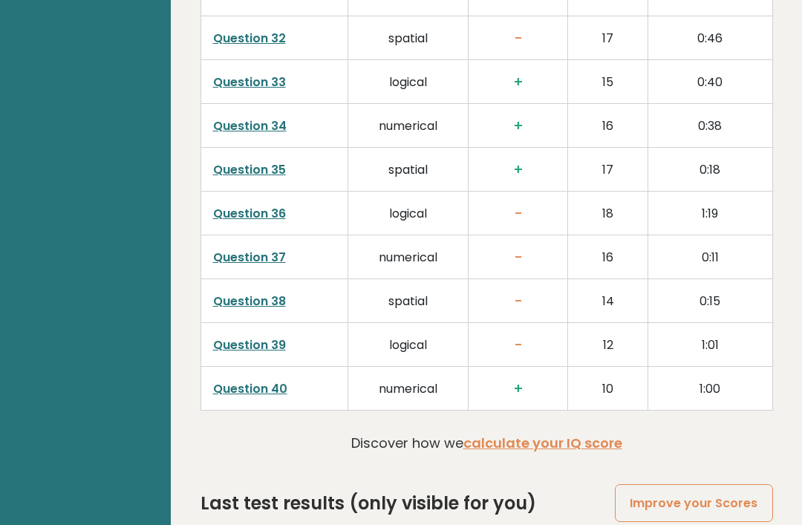
scroll to position [3777, 0]
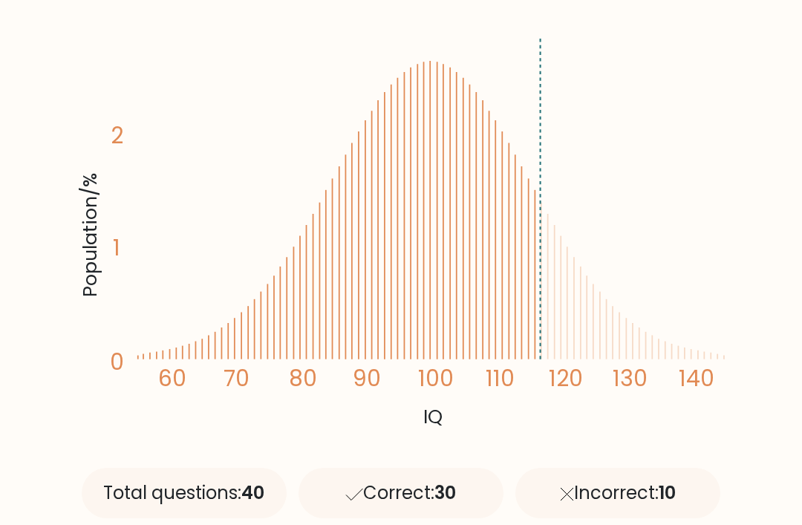
scroll to position [258, 0]
